Goal: Check status: Check status

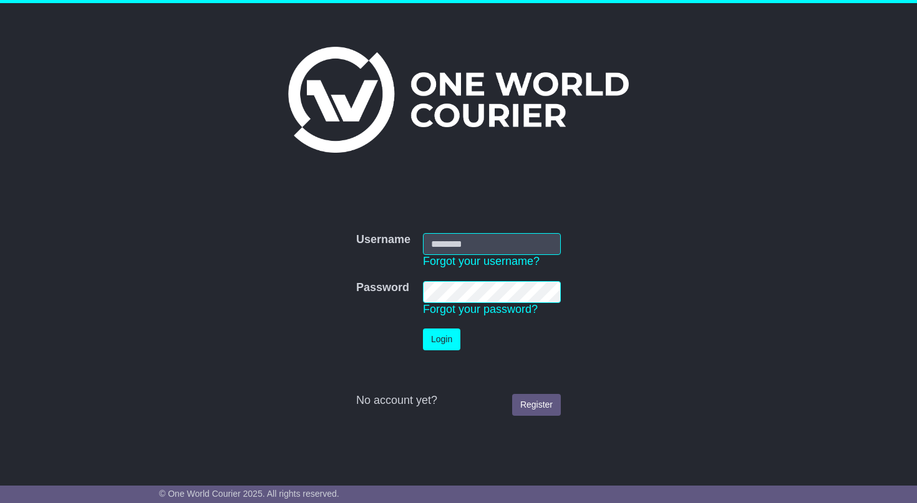
click at [485, 246] on input "Username" at bounding box center [492, 244] width 138 height 22
type input "**********"
click at [442, 334] on button "Login" at bounding box center [441, 340] width 37 height 22
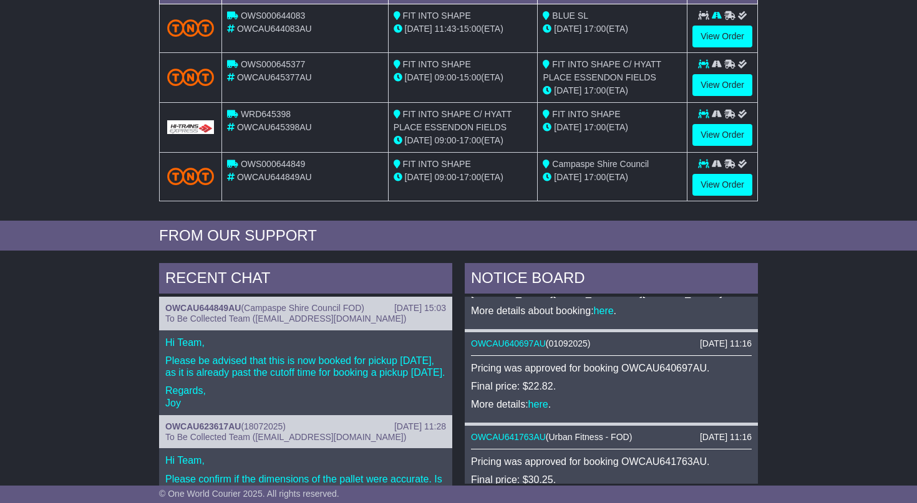
click at [316, 281] on div "RECENT CHAT" at bounding box center [305, 280] width 293 height 34
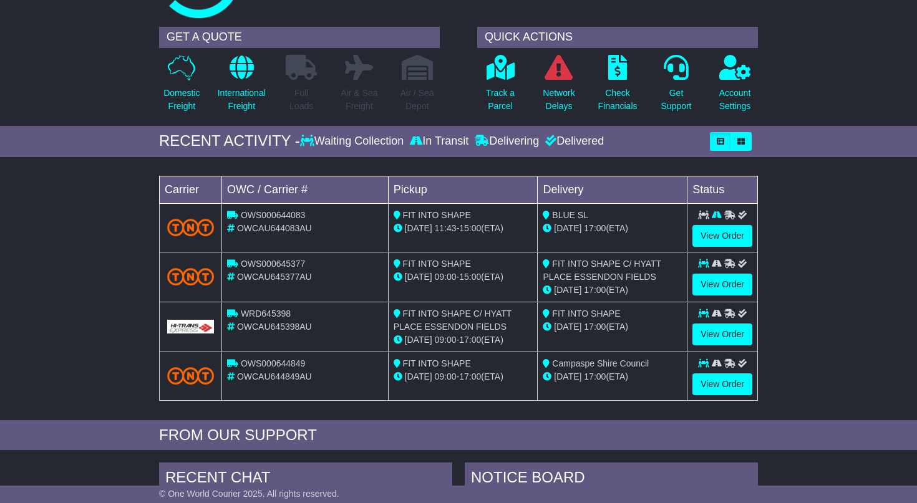
scroll to position [69, 0]
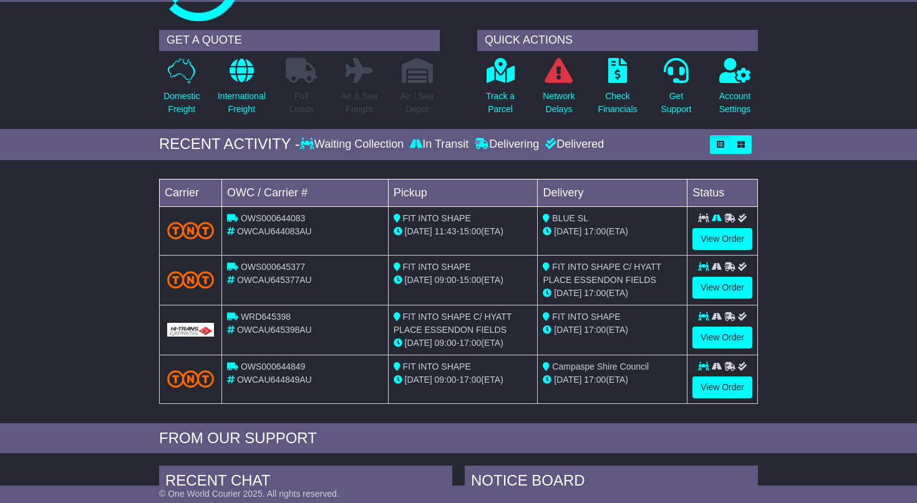
click at [435, 145] on div "In Transit" at bounding box center [439, 145] width 65 height 14
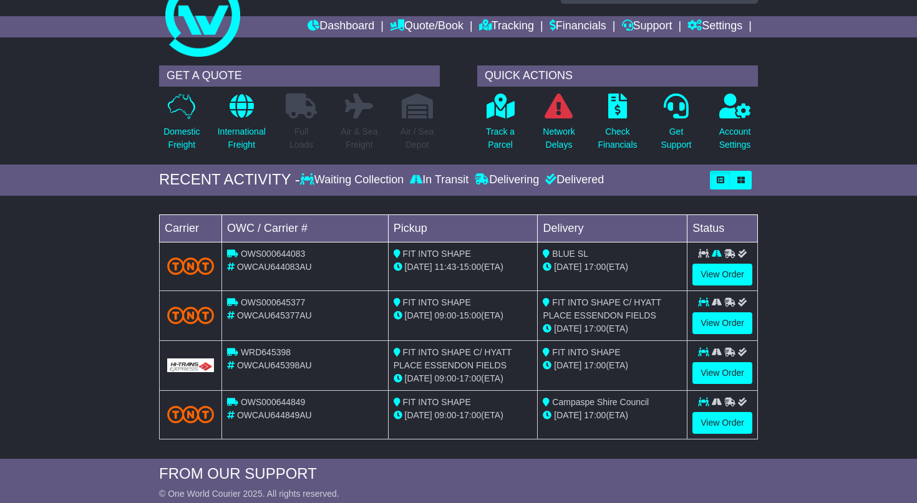
scroll to position [0, 0]
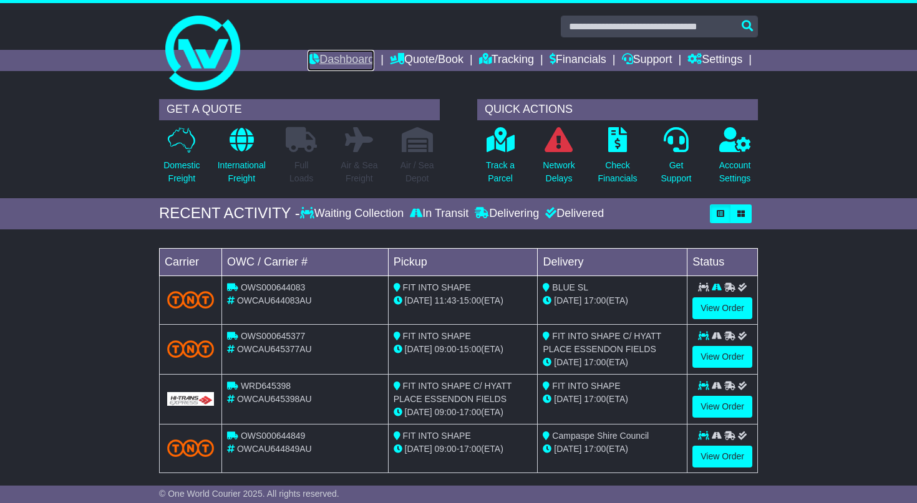
click at [345, 61] on link "Dashboard" at bounding box center [340, 60] width 67 height 21
click at [419, 299] on span "09 Sep" at bounding box center [418, 301] width 27 height 10
click at [479, 367] on td "FIT INTO SHAPE 12 Sep 09:00 - 15:00 (ETA)" at bounding box center [463, 349] width 150 height 50
click at [510, 410] on div "22 Sep 09:00 - 17:00 (ETA)" at bounding box center [462, 412] width 139 height 13
click at [508, 441] on div "FIT INTO SHAPE" at bounding box center [462, 436] width 139 height 13
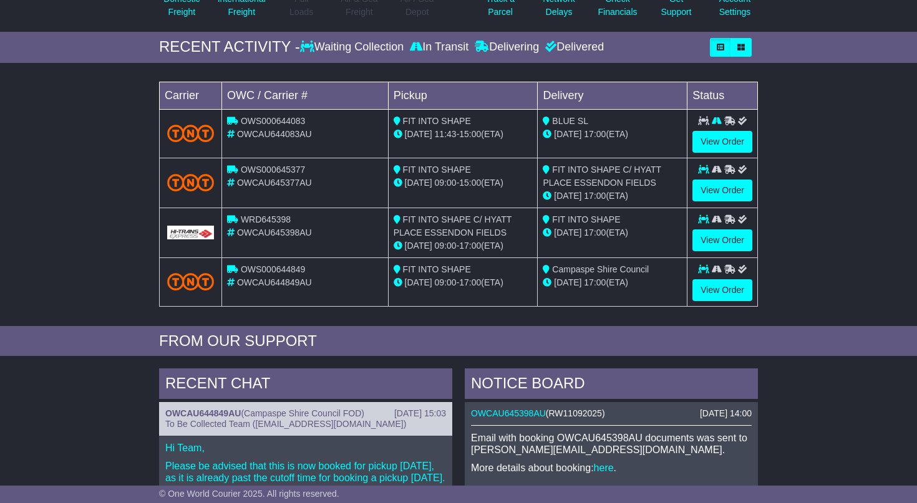
scroll to position [168, 0]
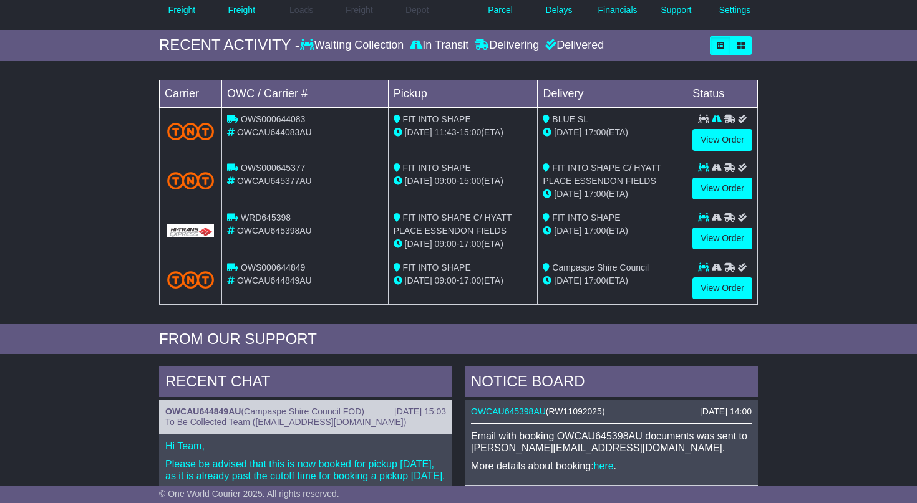
click at [508, 46] on div "Delivering" at bounding box center [506, 46] width 70 height 14
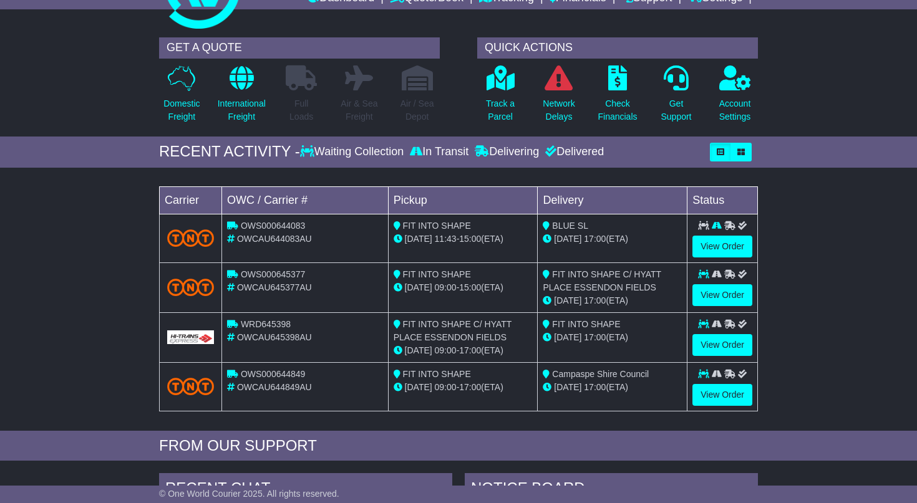
scroll to position [0, 0]
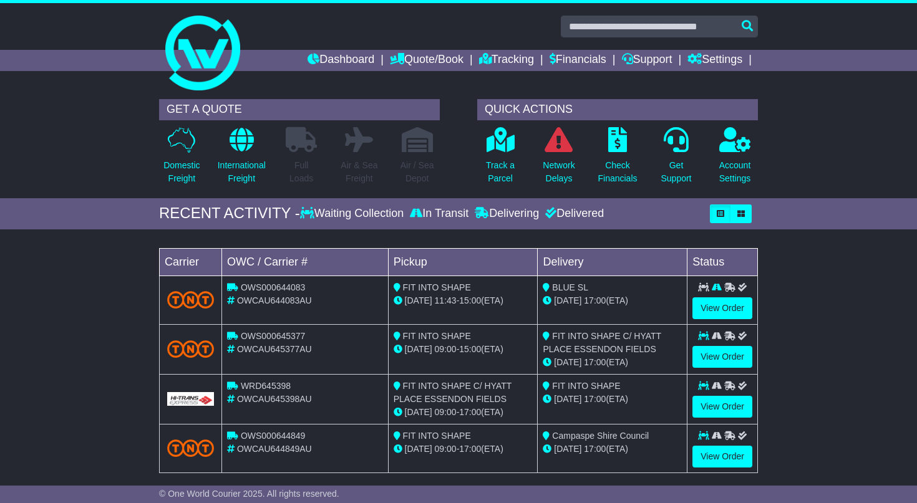
click at [270, 298] on span "OWCAU644083AU" at bounding box center [274, 301] width 75 height 10
click at [736, 315] on link "View Order" at bounding box center [722, 308] width 60 height 22
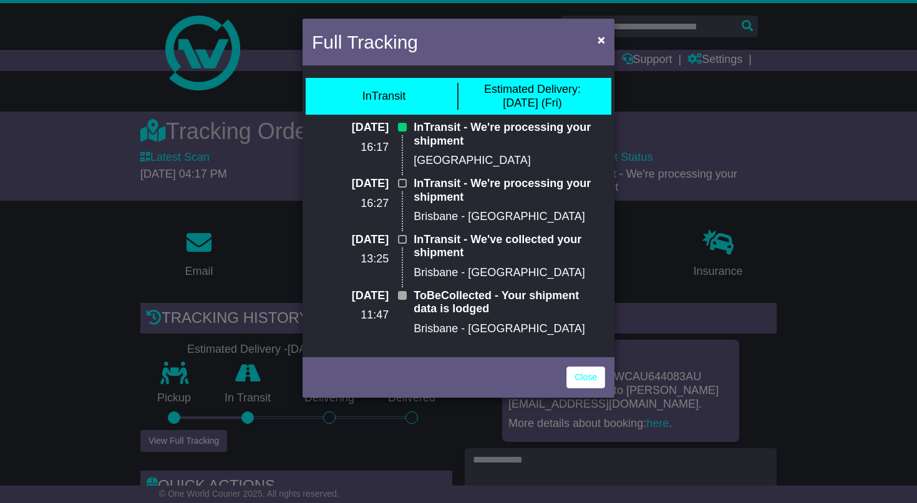
scroll to position [202, 0]
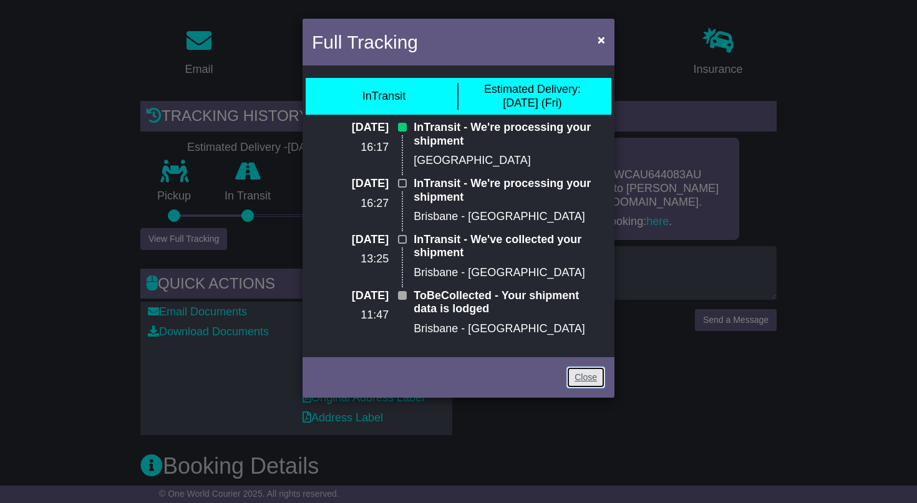
click at [581, 379] on link "Close" at bounding box center [585, 378] width 39 height 22
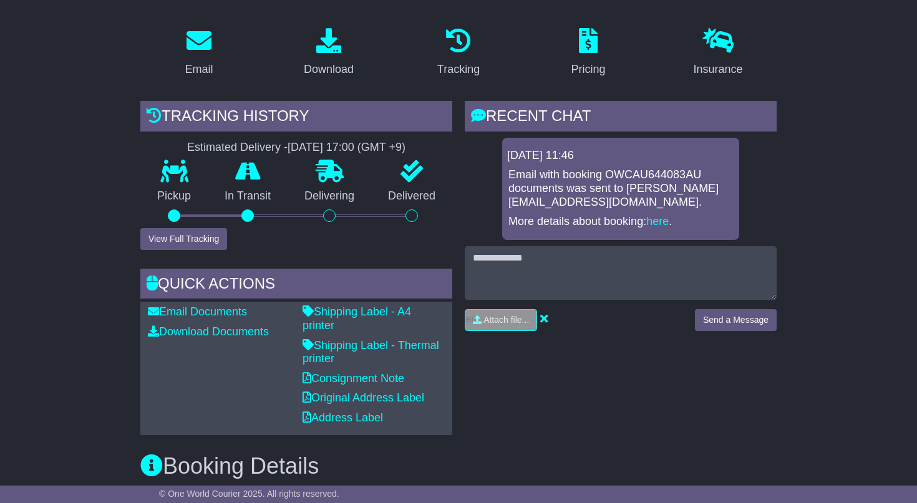
click at [243, 173] on icon at bounding box center [248, 171] width 26 height 22
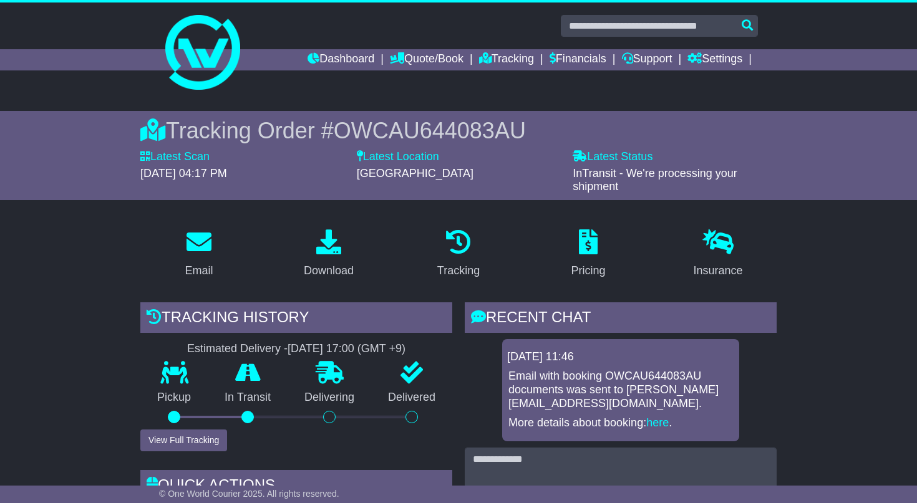
scroll to position [0, 0]
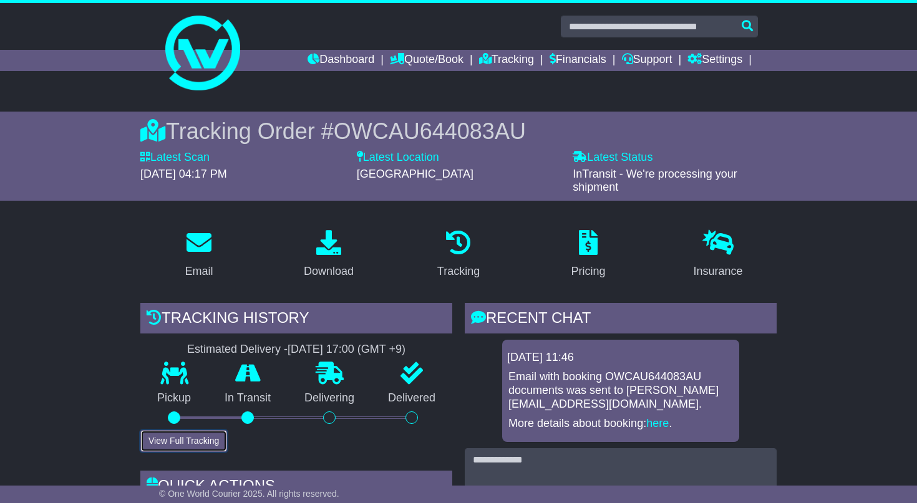
click at [175, 442] on button "View Full Tracking" at bounding box center [183, 441] width 87 height 22
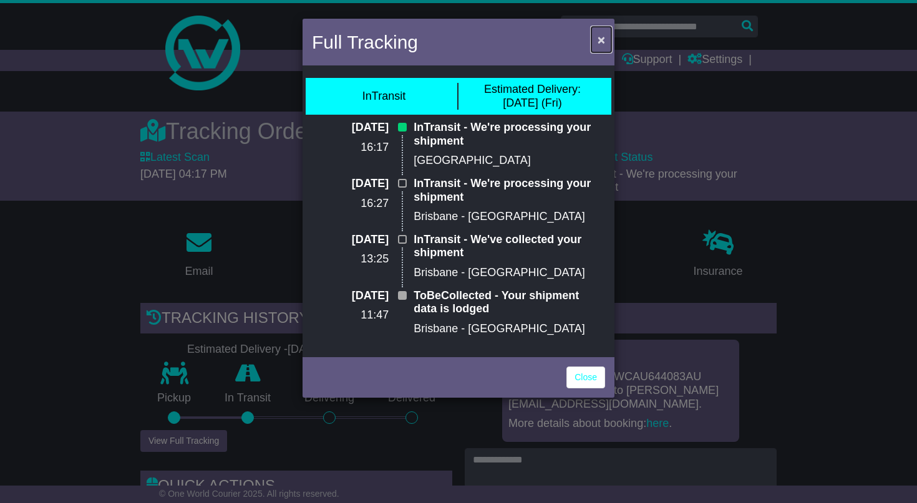
click at [602, 36] on span "×" at bounding box center [600, 39] width 7 height 14
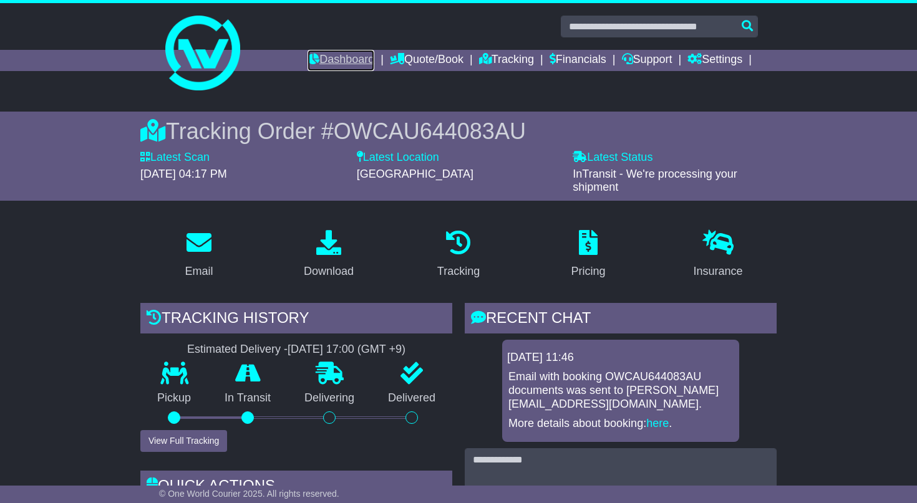
click at [360, 61] on link "Dashboard" at bounding box center [340, 60] width 67 height 21
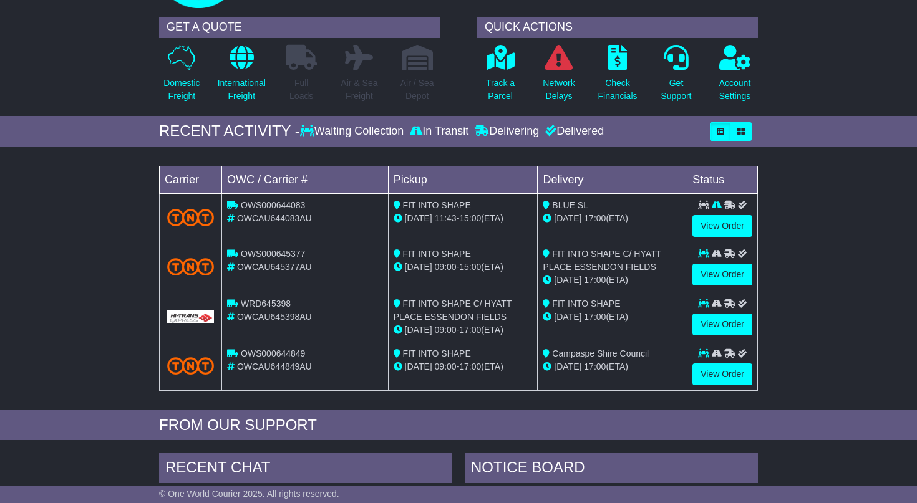
scroll to position [84, 0]
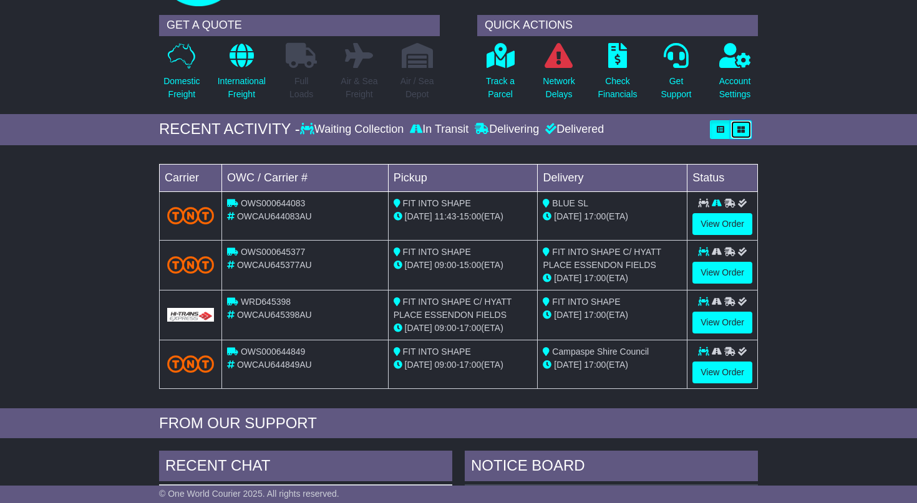
click at [741, 128] on icon "button" at bounding box center [740, 129] width 7 height 7
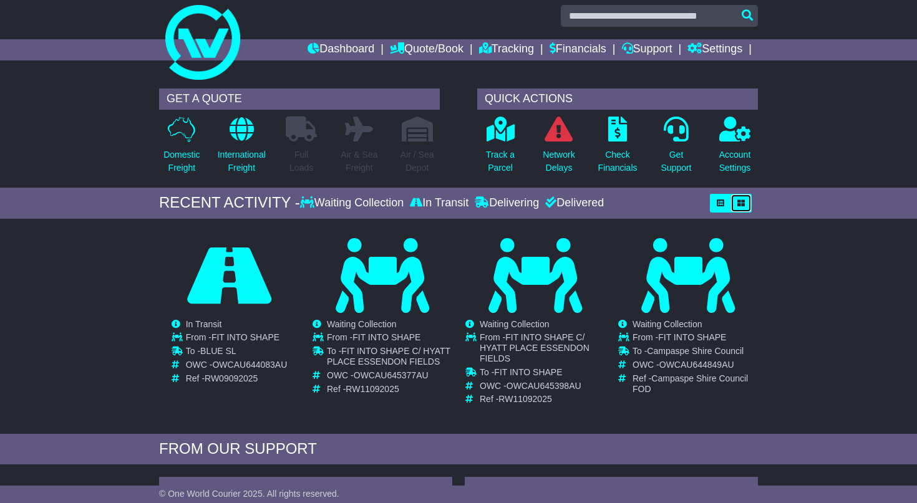
scroll to position [0, 0]
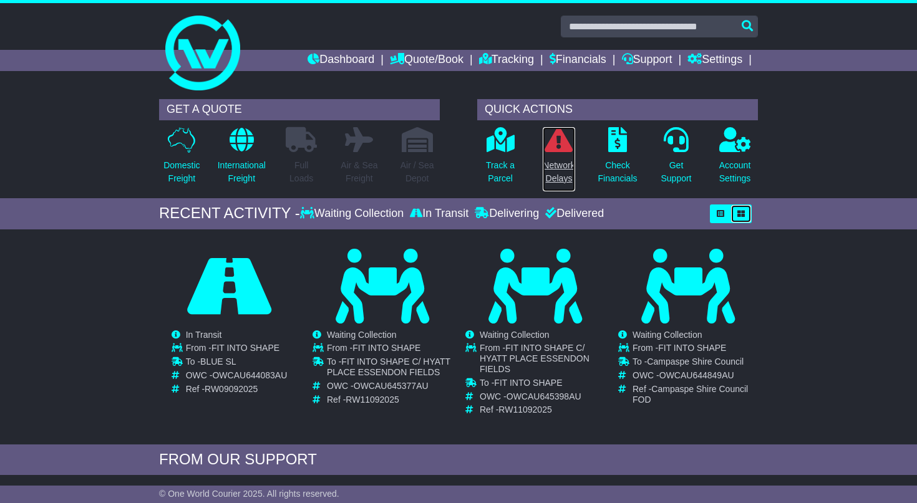
click at [567, 172] on p "Network Delays" at bounding box center [559, 172] width 32 height 26
click at [558, 145] on icon at bounding box center [558, 139] width 28 height 25
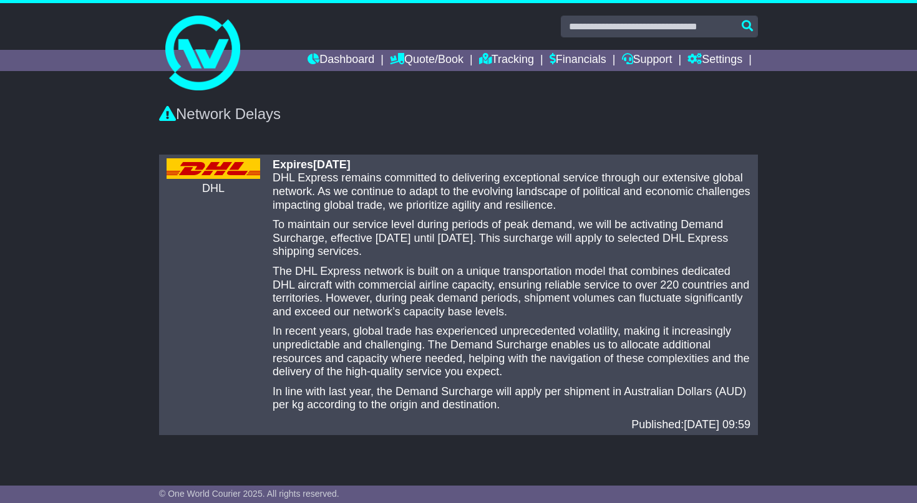
click at [372, 109] on div "Network Delays" at bounding box center [458, 114] width 599 height 18
click at [500, 58] on link "Tracking" at bounding box center [506, 60] width 55 height 21
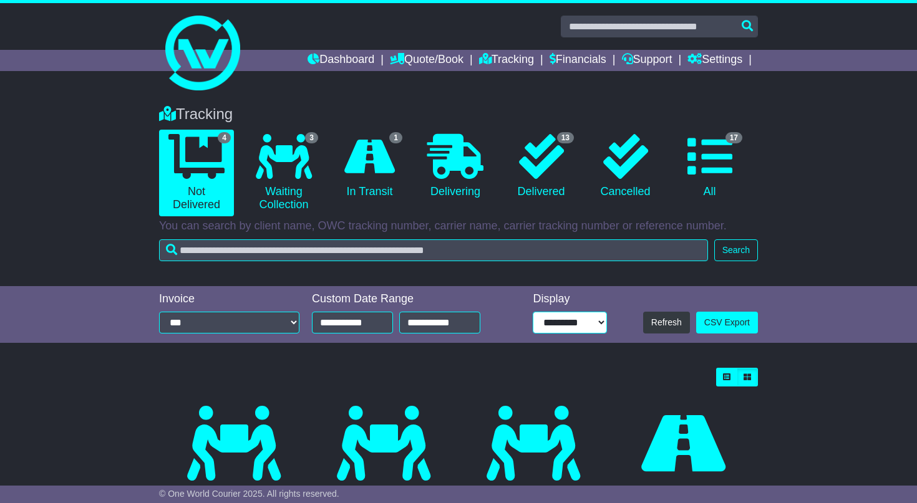
select select "**"
click option "**********" at bounding box center [0, 0] width 0 height 0
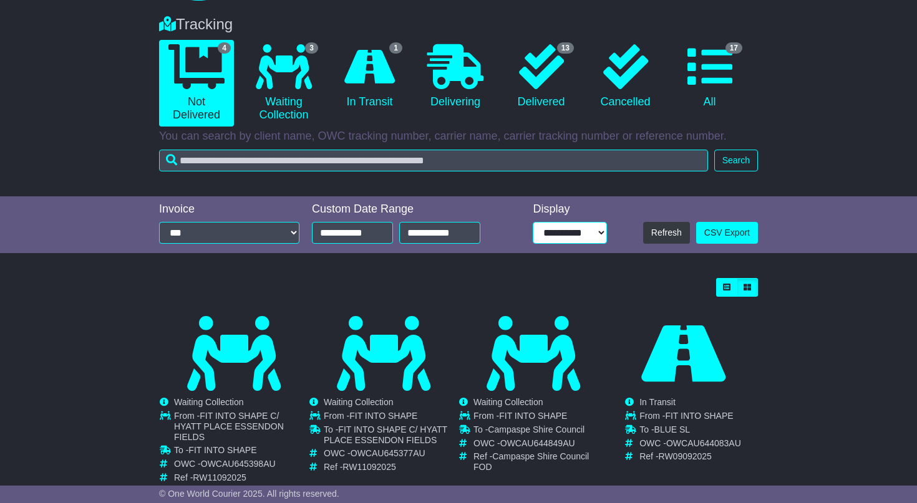
scroll to position [113, 0]
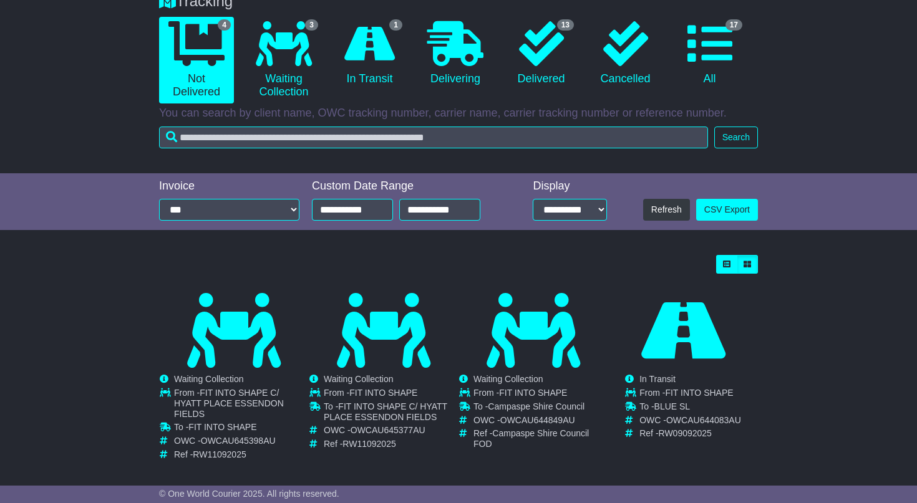
click at [821, 395] on div "Loading... No bookings found Carrier OWC / Carrier # Pickup Delivery Status WRD…" at bounding box center [458, 369] width 917 height 240
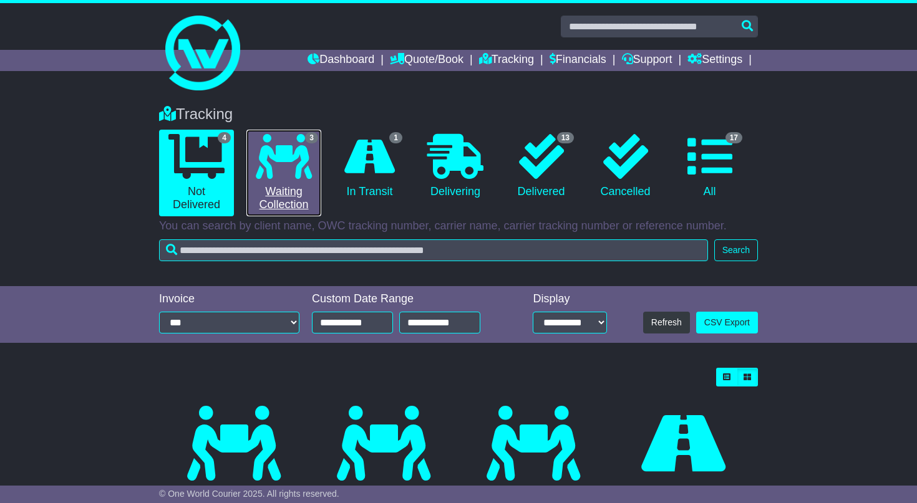
click at [295, 153] on icon at bounding box center [284, 156] width 56 height 45
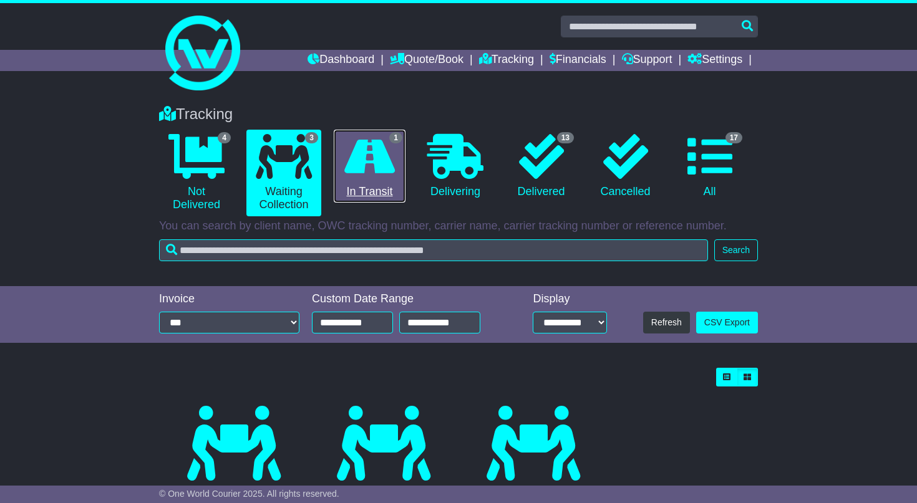
click at [384, 154] on icon at bounding box center [369, 156] width 51 height 45
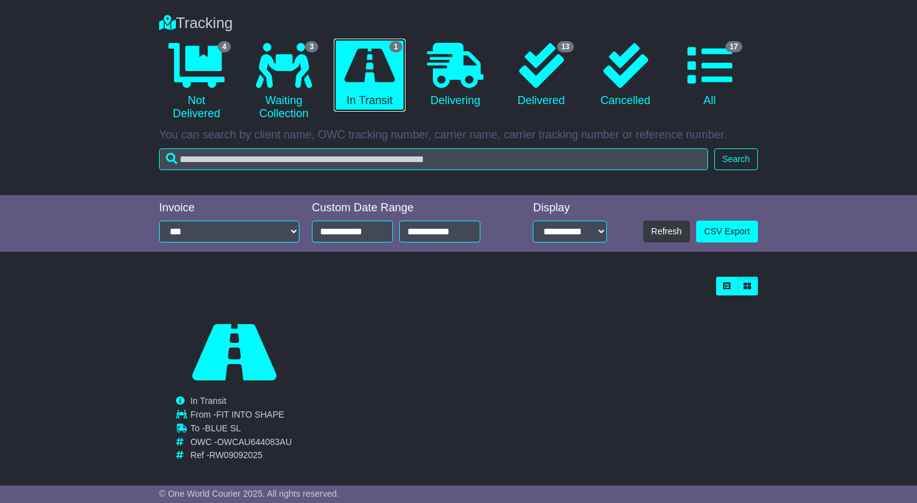
scroll to position [102, 0]
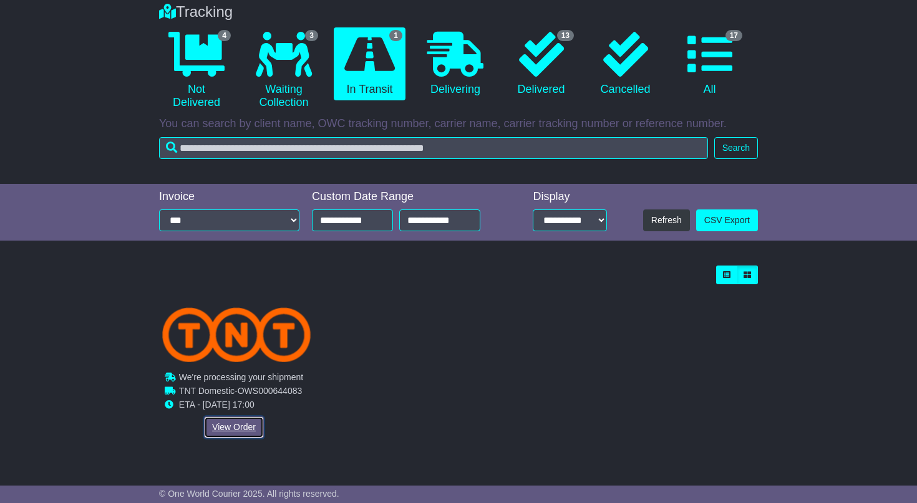
click at [242, 427] on link "View Order" at bounding box center [234, 428] width 60 height 22
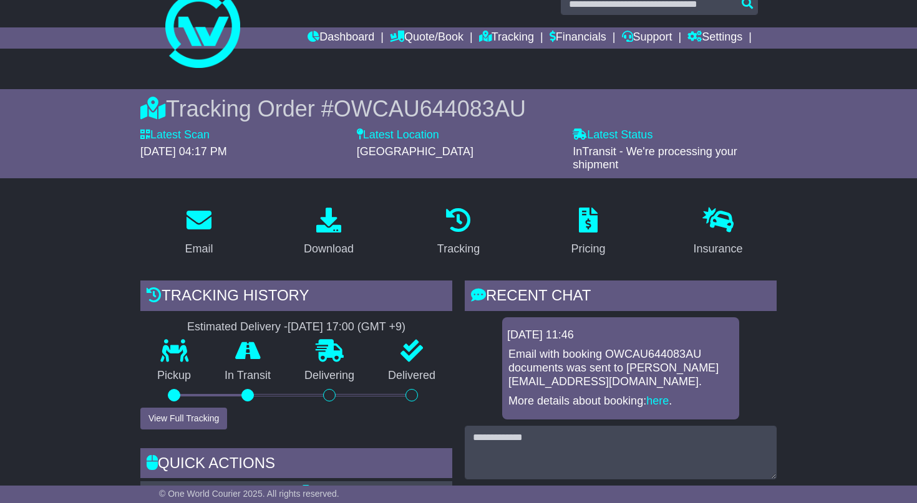
scroll to position [21, 0]
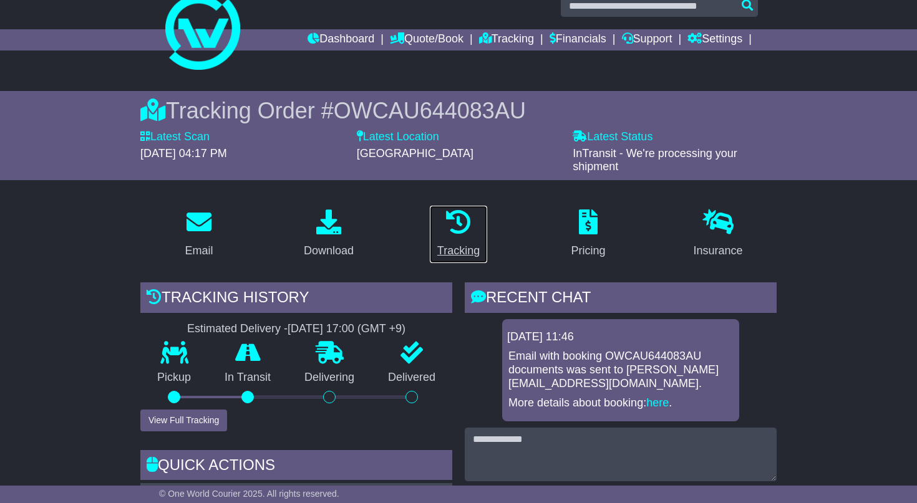
click at [454, 231] on icon at bounding box center [458, 222] width 25 height 25
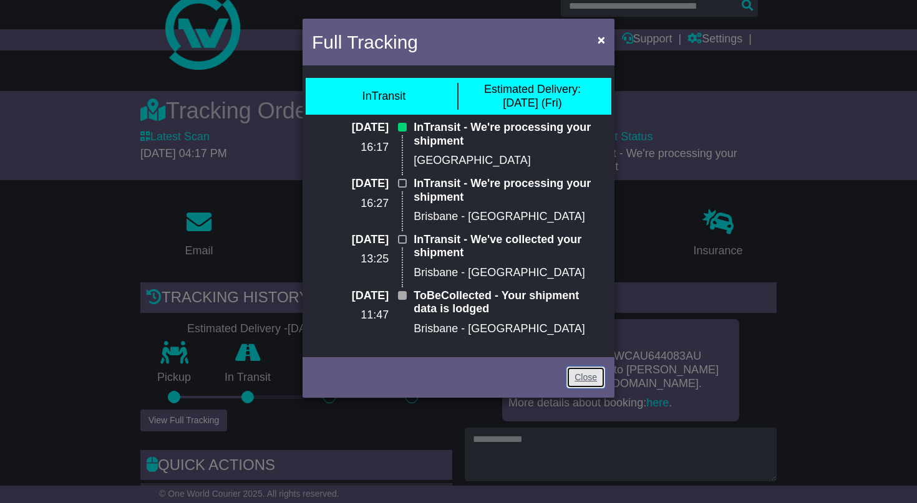
click at [584, 379] on link "Close" at bounding box center [585, 378] width 39 height 22
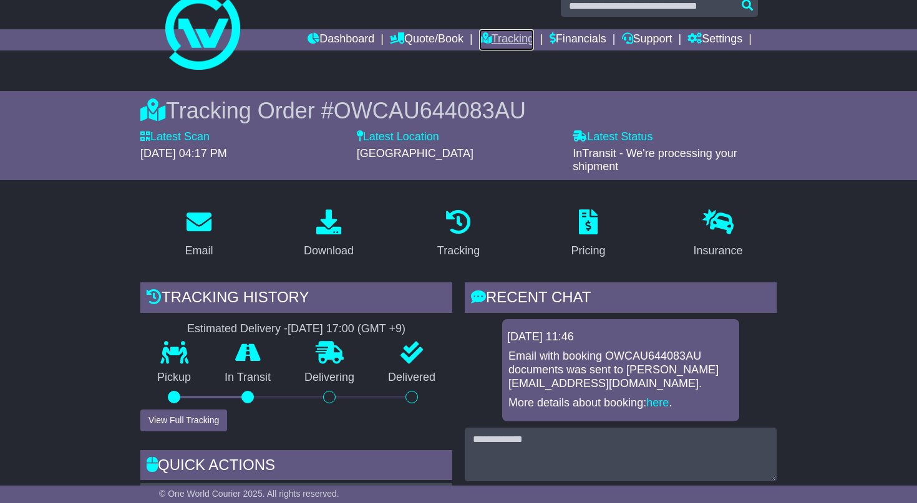
click at [508, 41] on link "Tracking" at bounding box center [506, 39] width 55 height 21
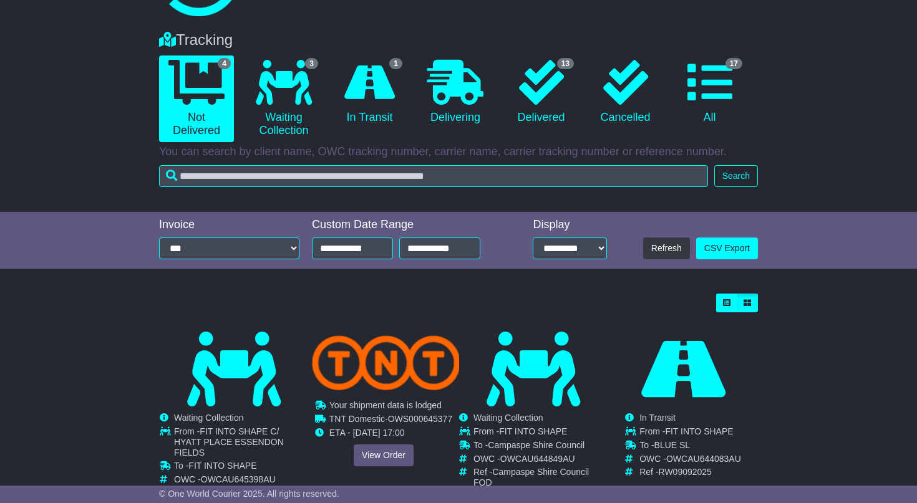
scroll to position [113, 0]
